Goal: Obtain resource: Download file/media

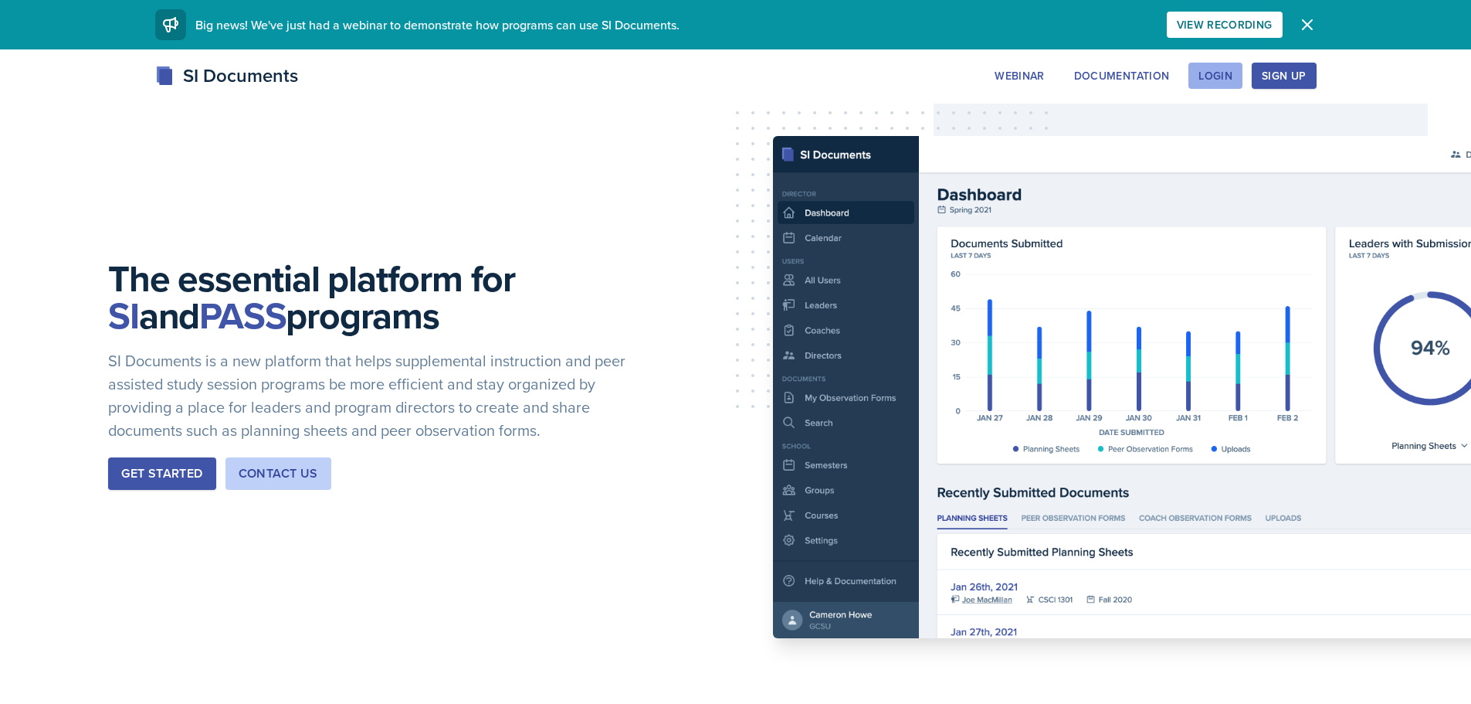
click at [1233, 78] on button "Login" at bounding box center [1216, 76] width 54 height 26
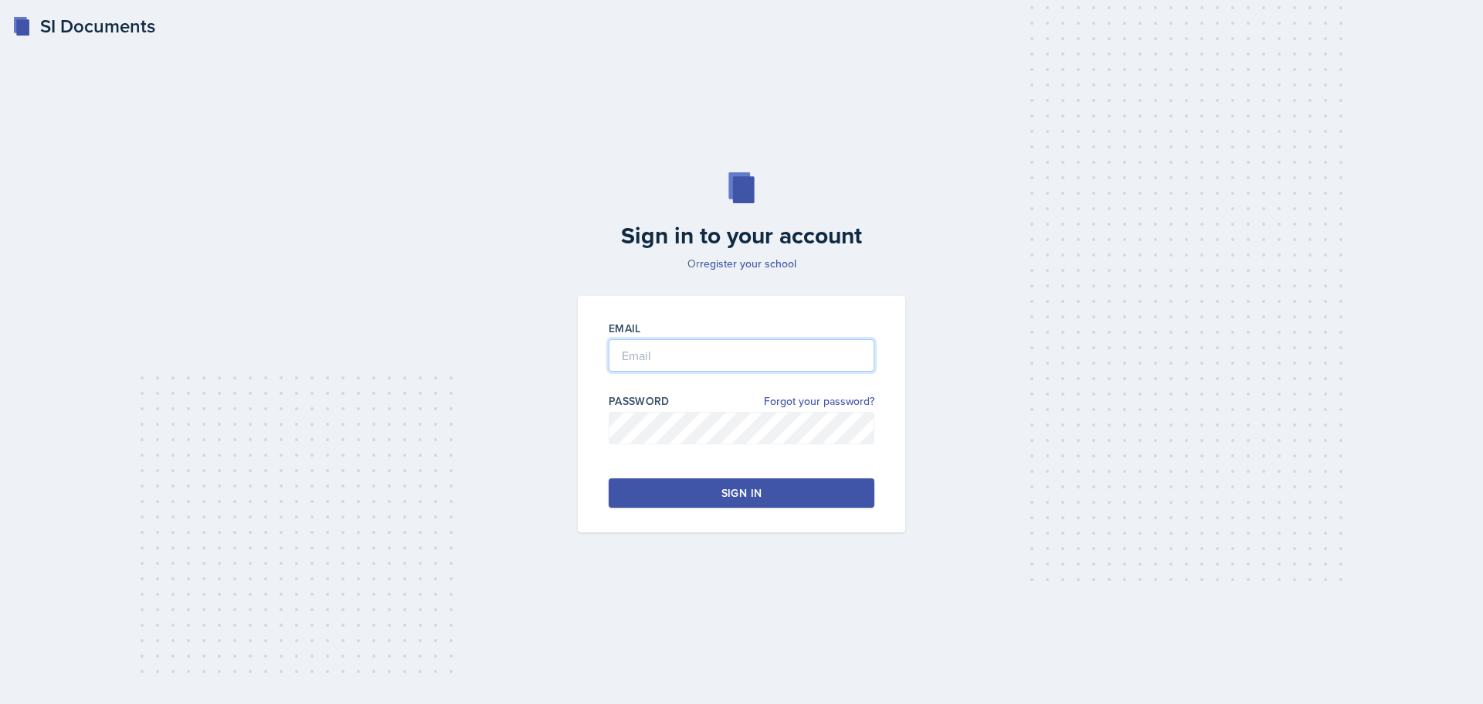
type input "[EMAIL_ADDRESS][DOMAIN_NAME]"
click at [745, 487] on div "Sign in" at bounding box center [741, 492] width 40 height 15
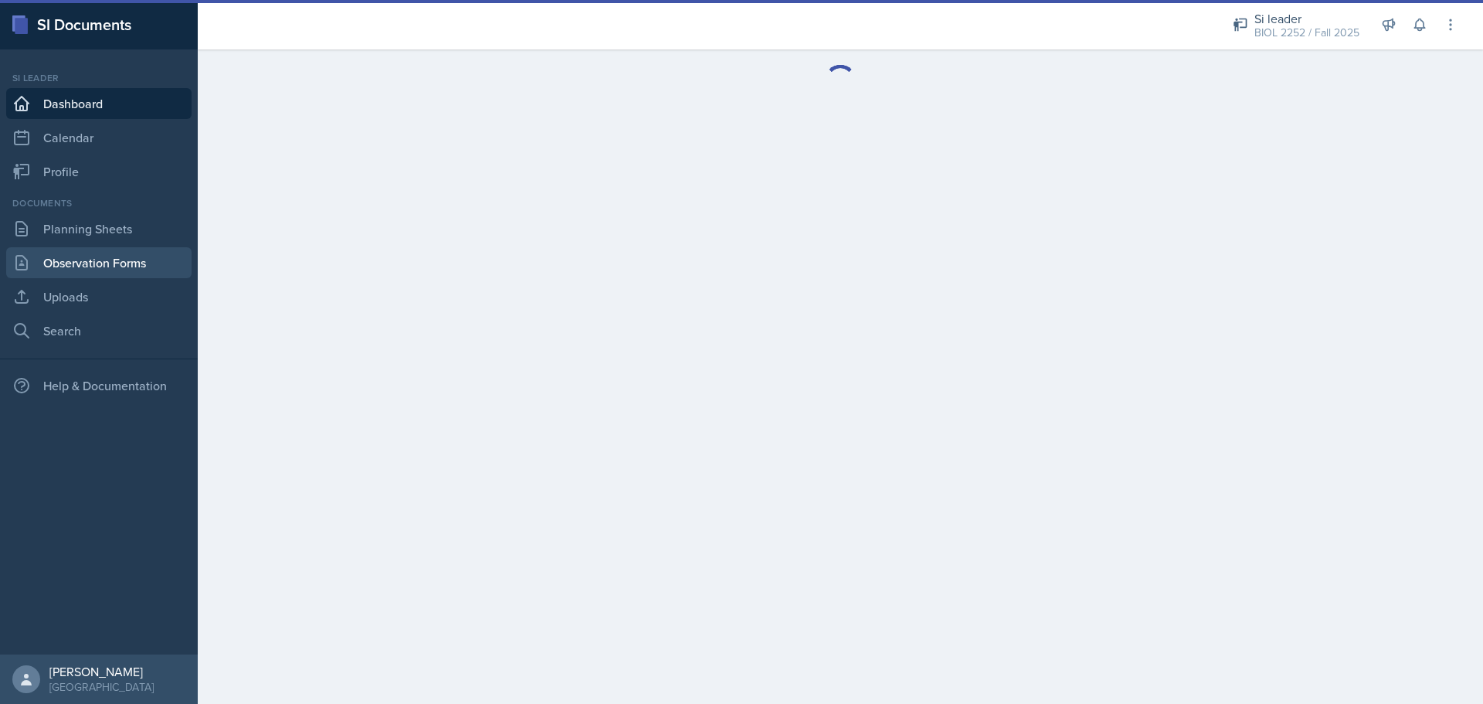
click at [133, 263] on link "Observation Forms" at bounding box center [98, 262] width 185 height 31
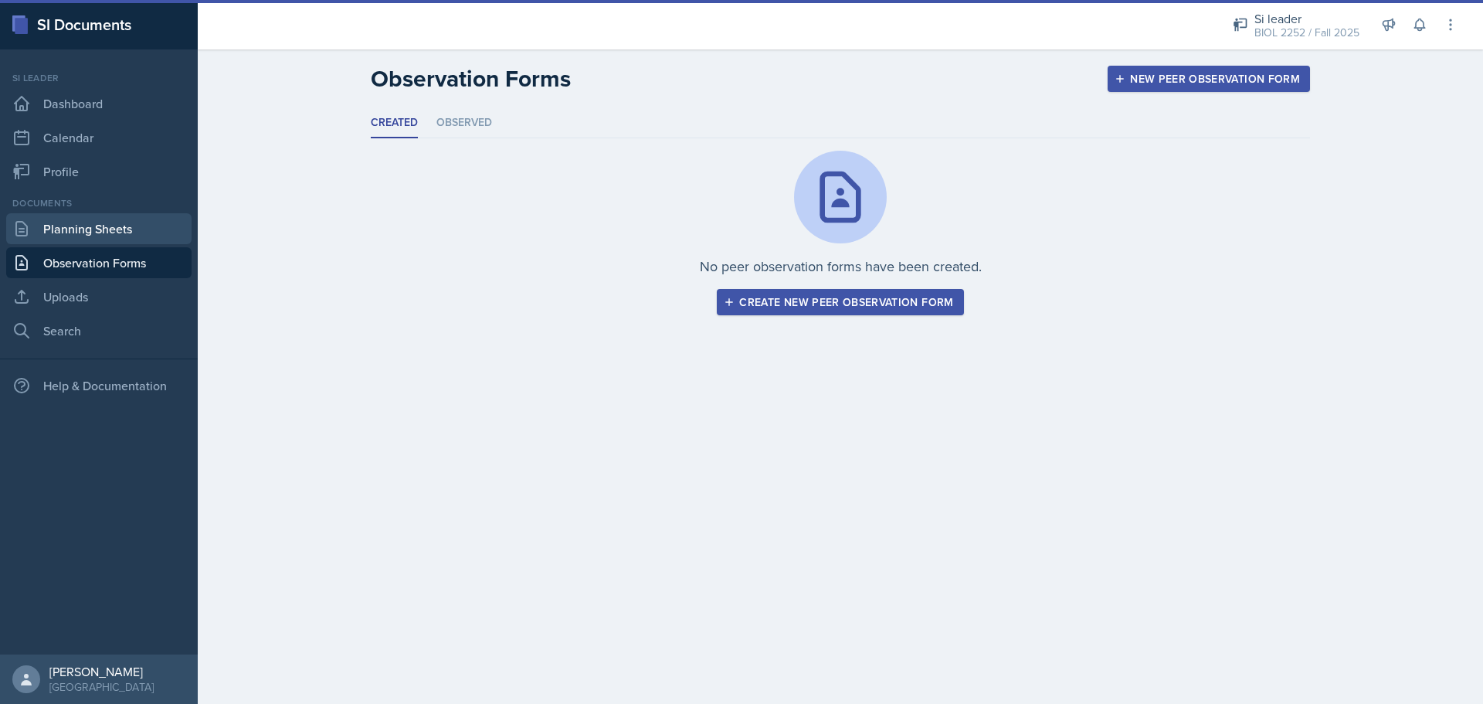
click at [122, 232] on link "Planning Sheets" at bounding box center [98, 228] width 185 height 31
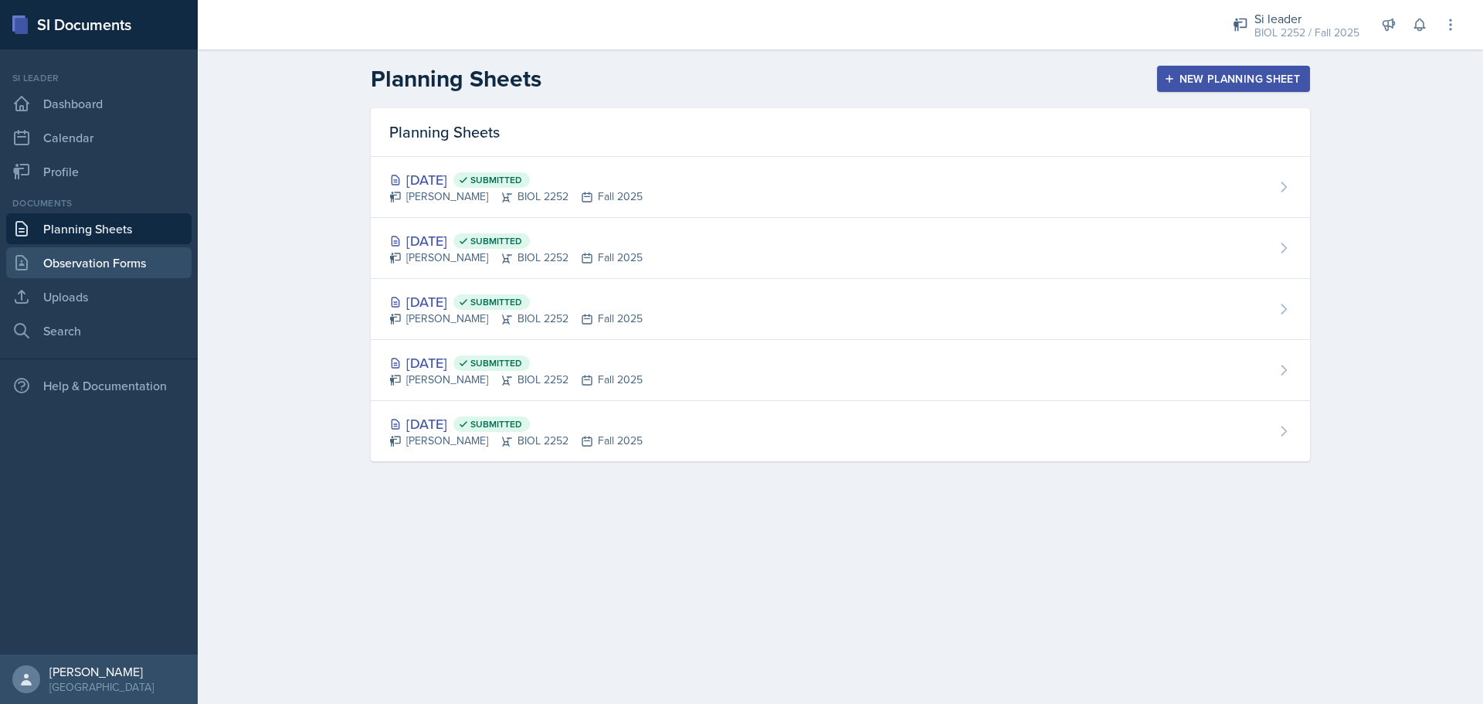
click at [59, 266] on link "Observation Forms" at bounding box center [98, 262] width 185 height 31
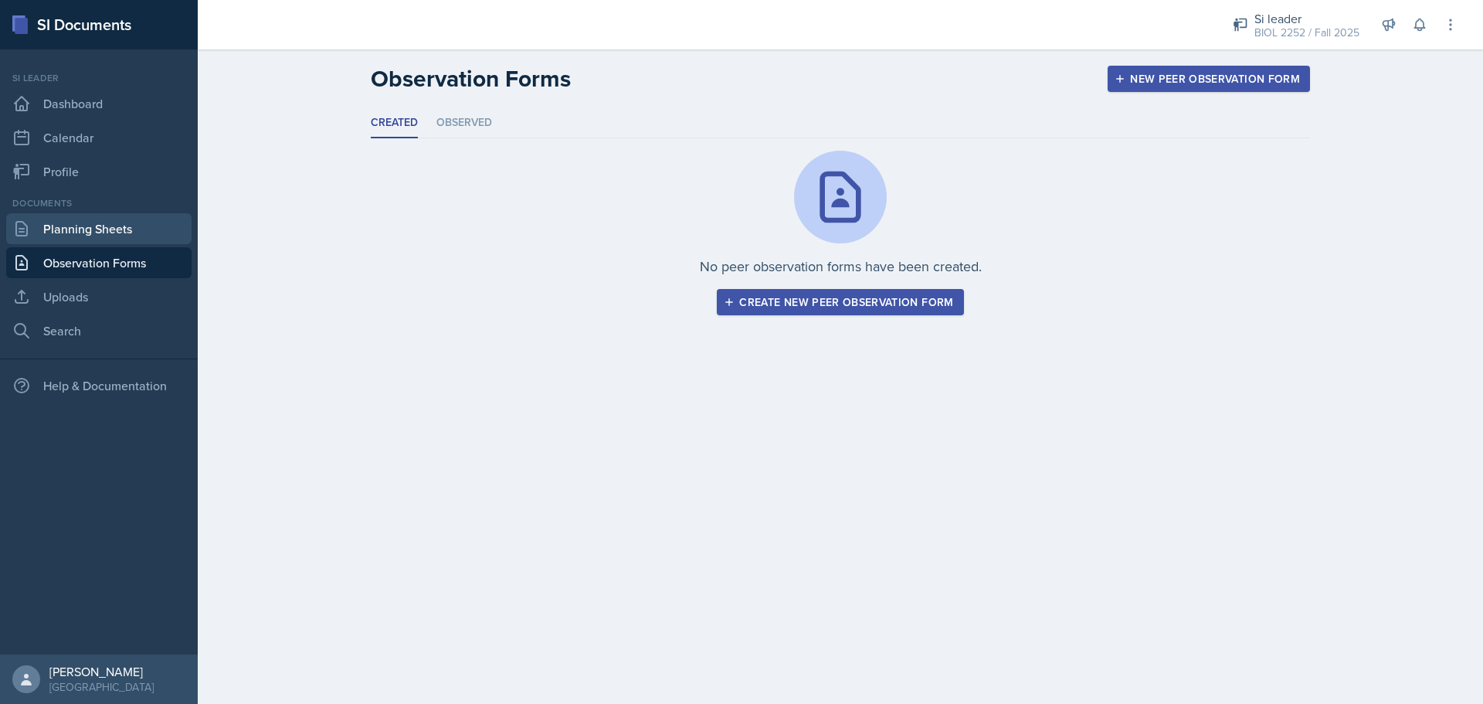
click at [137, 214] on link "Planning Sheets" at bounding box center [98, 228] width 185 height 31
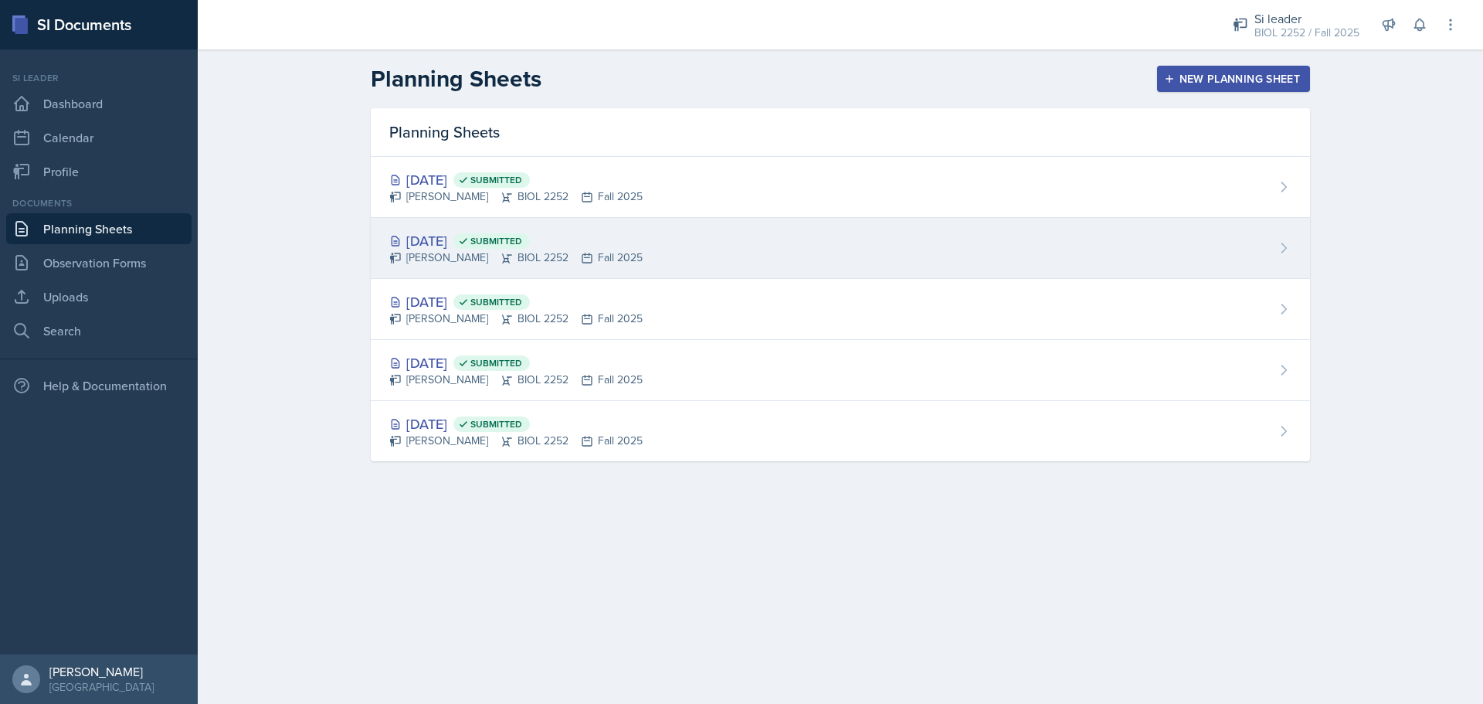
click at [602, 241] on div "[DATE] Submitted" at bounding box center [515, 240] width 253 height 21
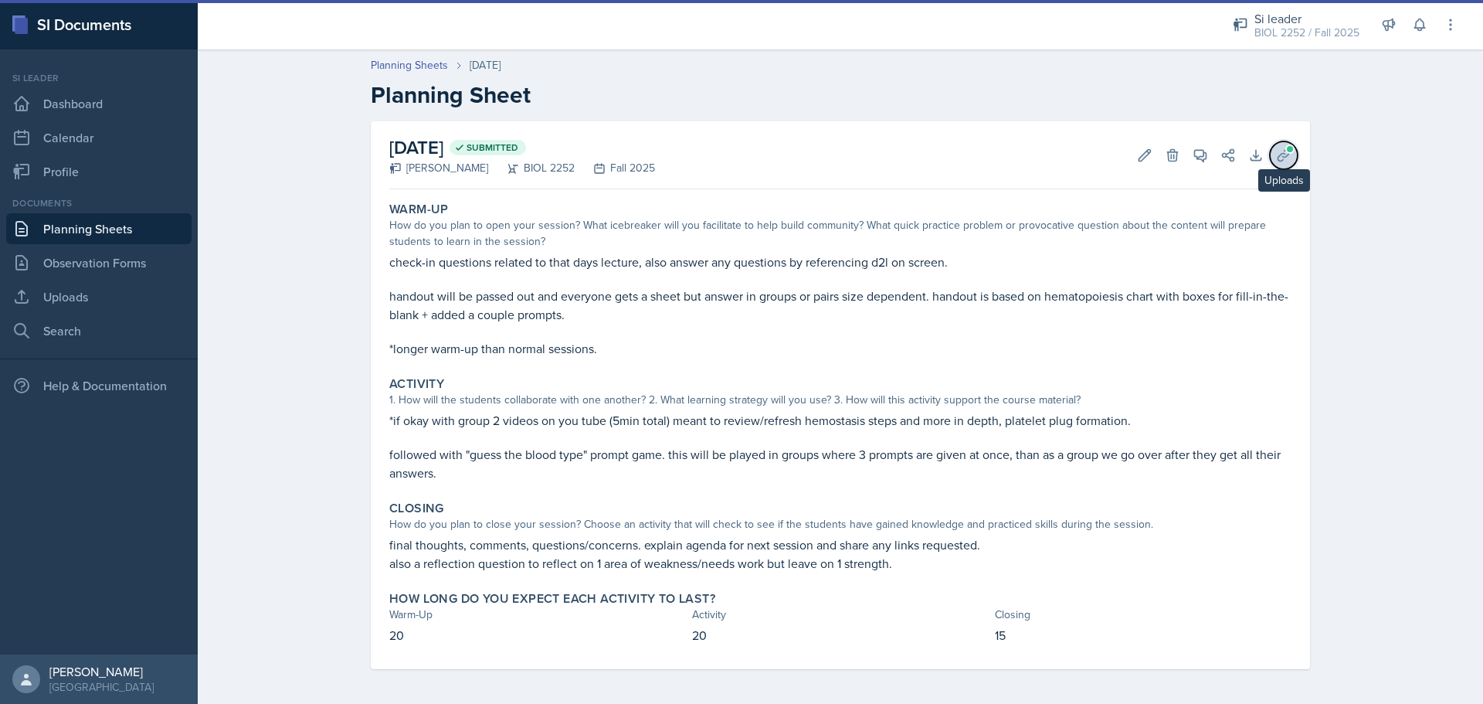
click at [1285, 153] on span at bounding box center [1289, 148] width 9 height 9
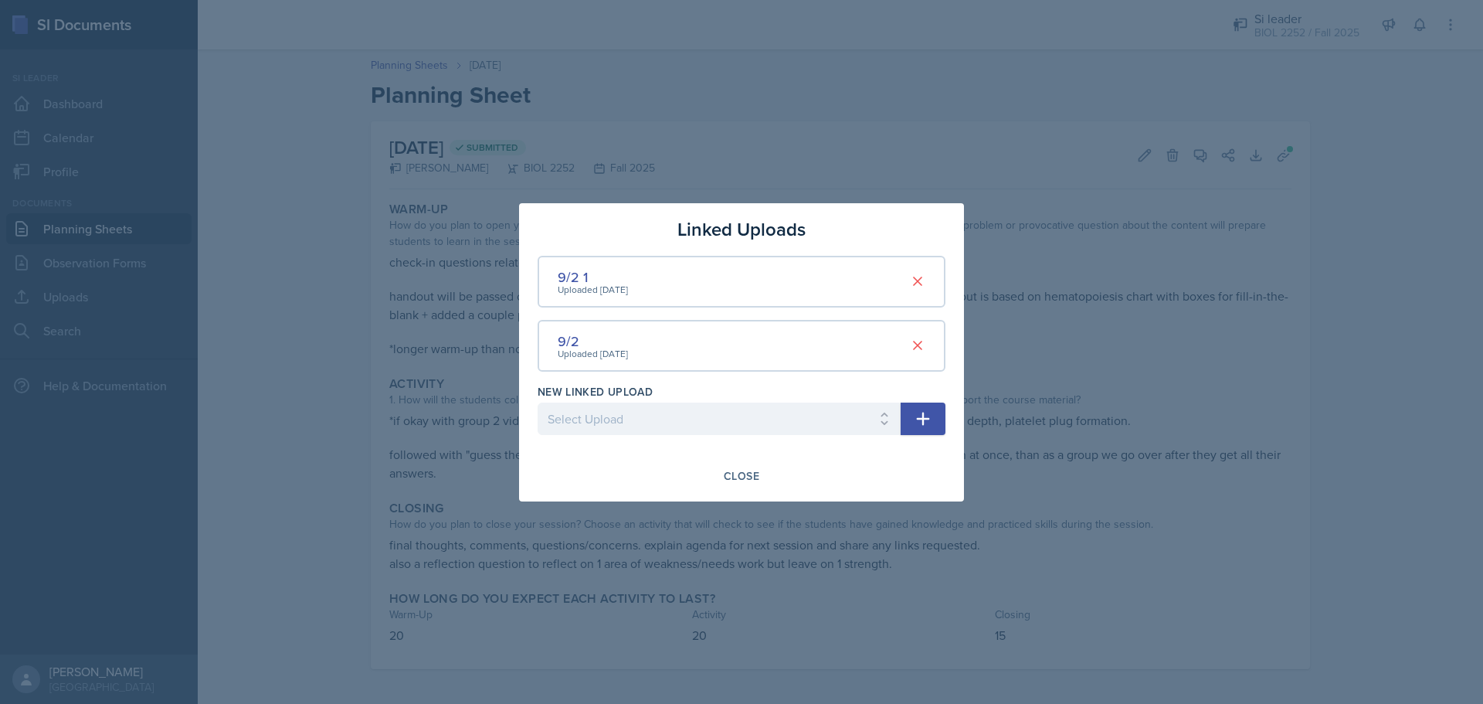
click at [574, 283] on div "Uploaded [DATE]" at bounding box center [593, 290] width 70 height 14
click at [575, 274] on div "9/2 1" at bounding box center [593, 276] width 70 height 21
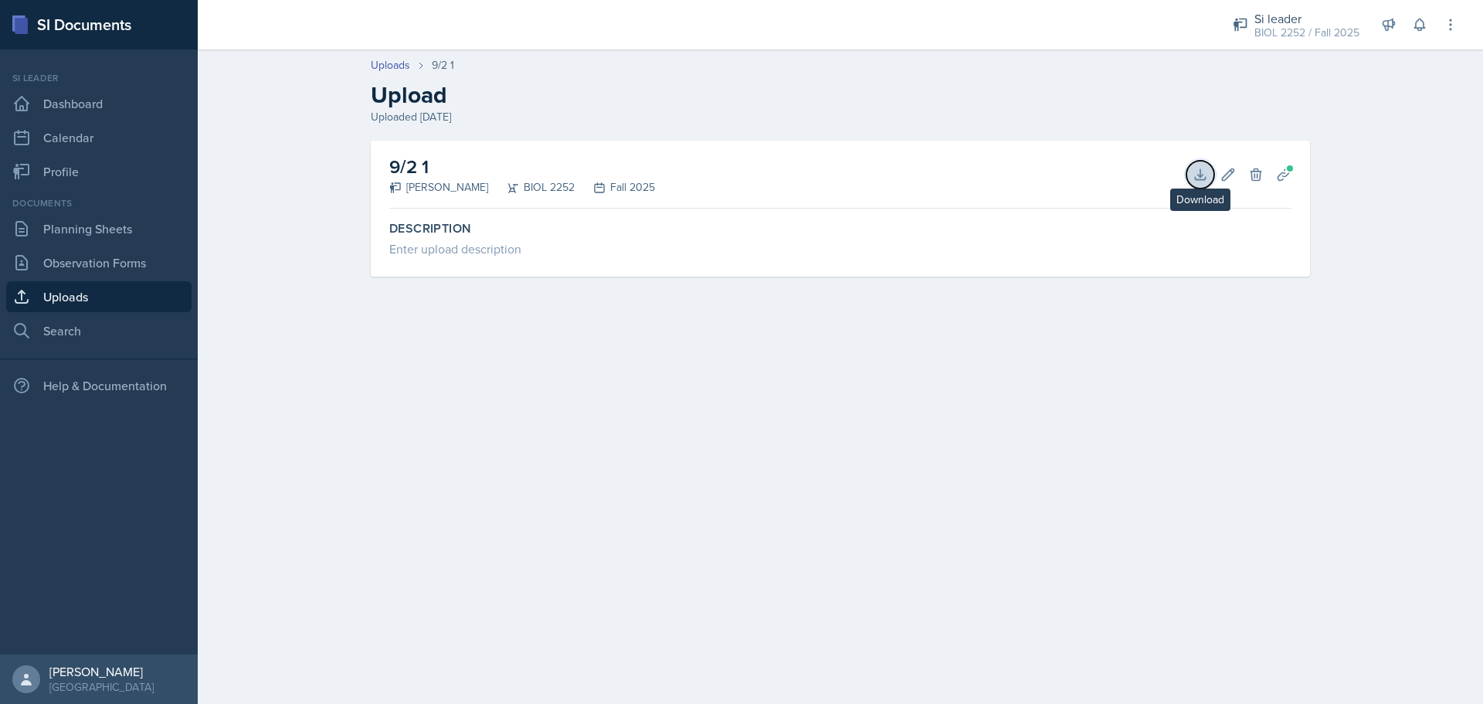
click at [1192, 175] on button "Download" at bounding box center [1200, 175] width 28 height 28
